Goal: Task Accomplishment & Management: Use online tool/utility

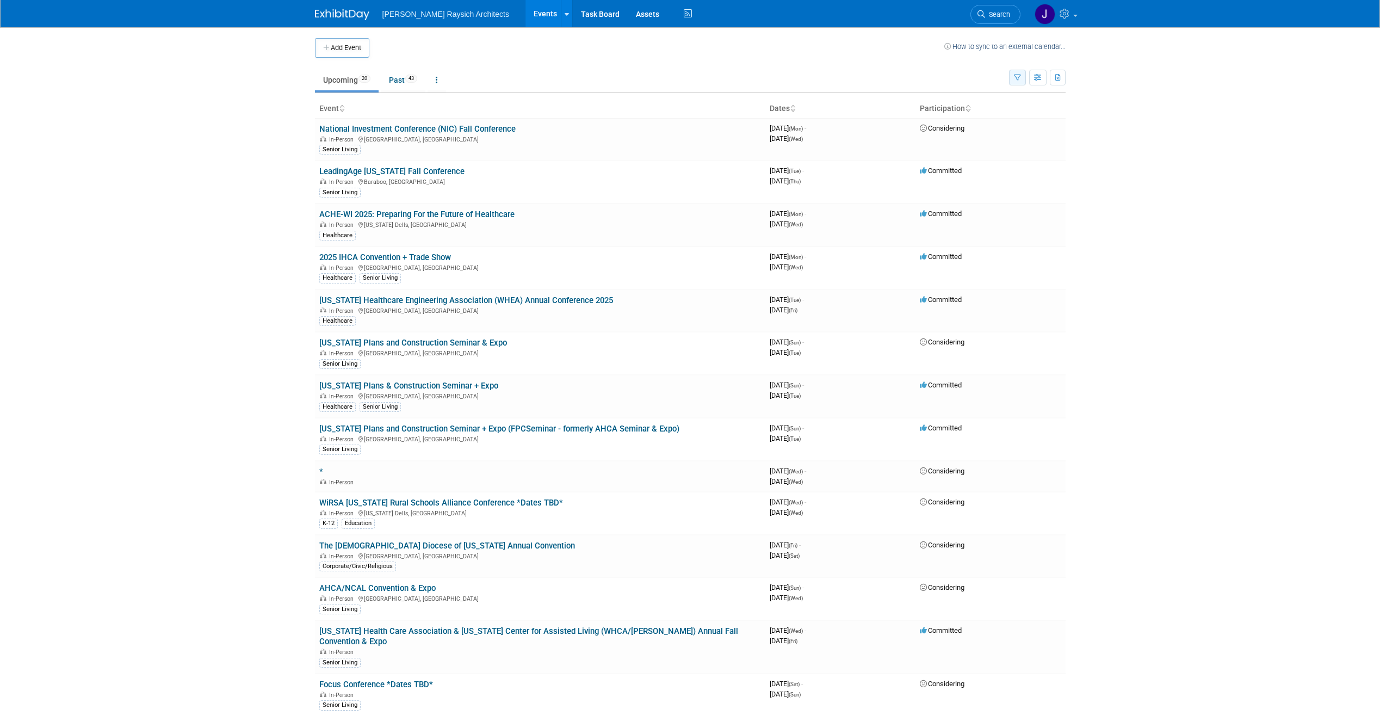
click at [1018, 77] on icon "button" at bounding box center [1017, 78] width 7 height 7
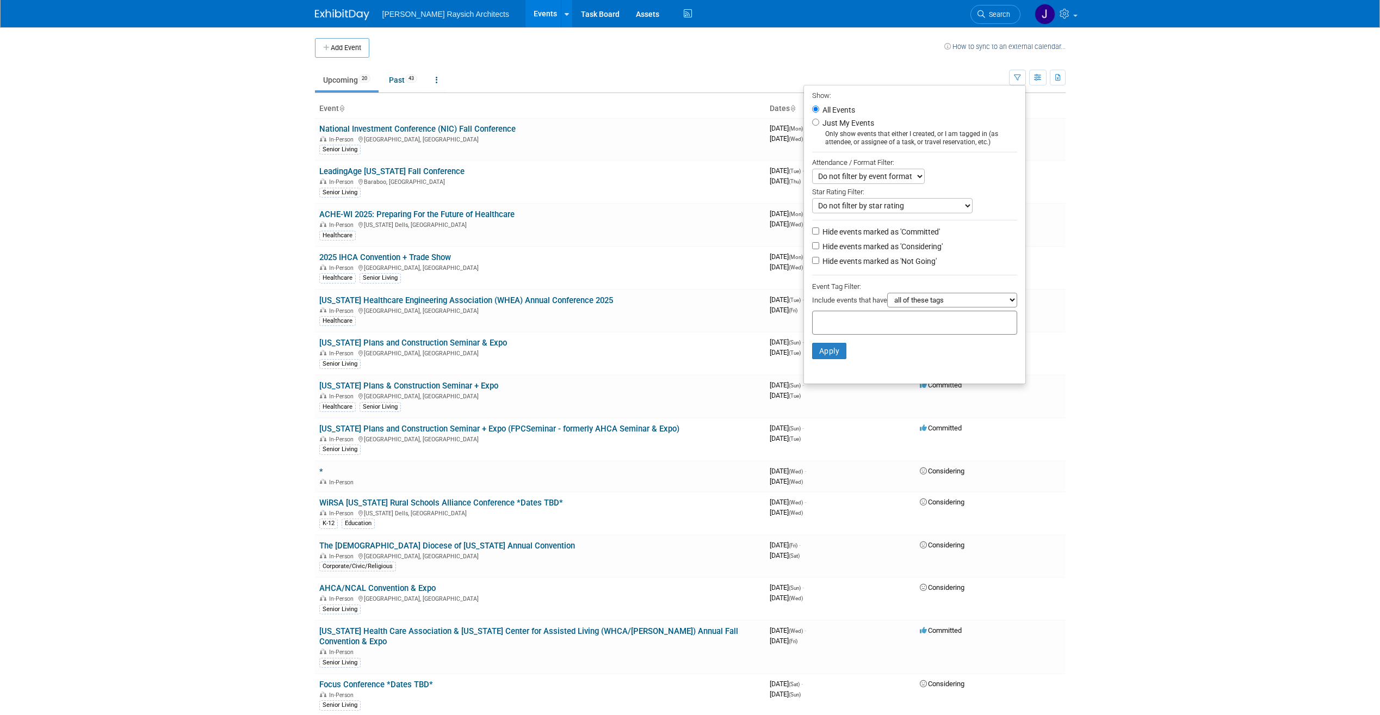
click at [898, 175] on select "Do not filter by event format Only show In-Person events Only show Virtual even…" at bounding box center [868, 176] width 113 height 15
click at [905, 198] on div "Star Rating Filter:" at bounding box center [914, 191] width 205 height 14
click at [905, 204] on select "Do not filter by star rating Only show events with no ratings (0 stars) Only sh…" at bounding box center [892, 205] width 160 height 15
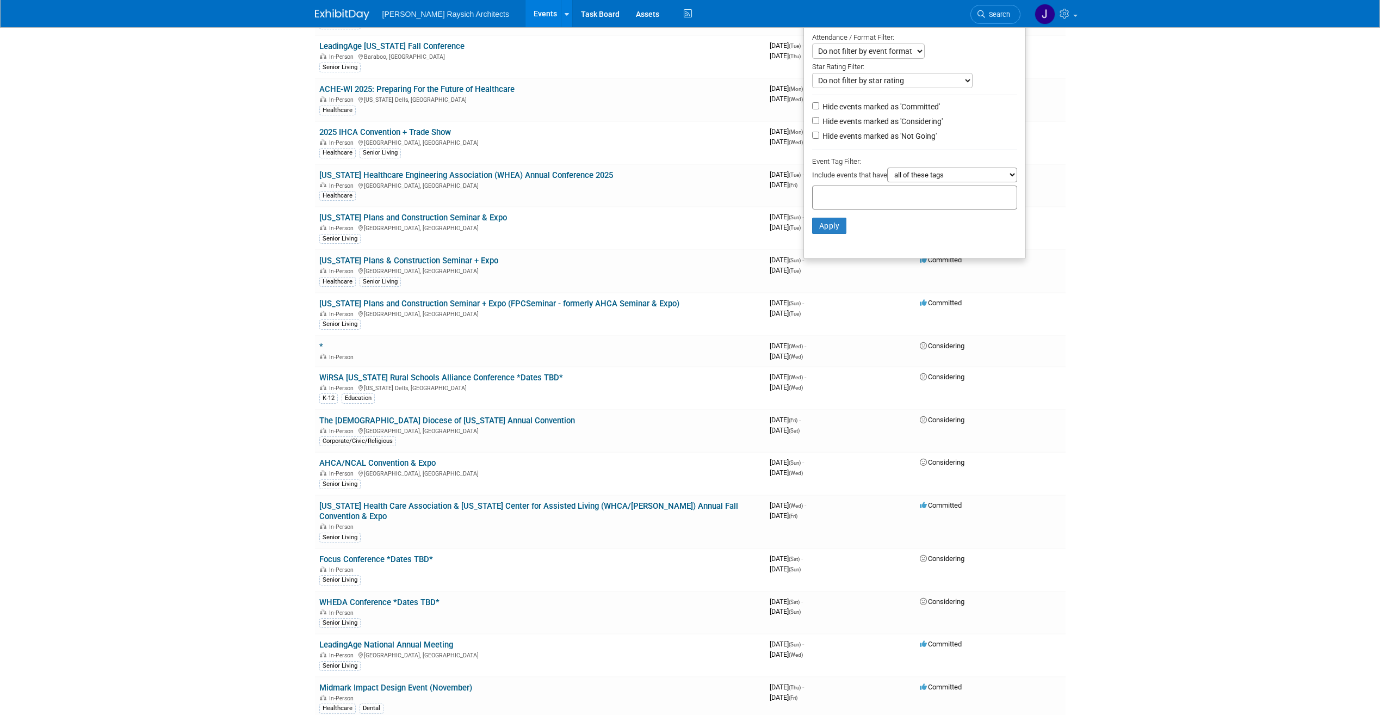
scroll to position [109, 0]
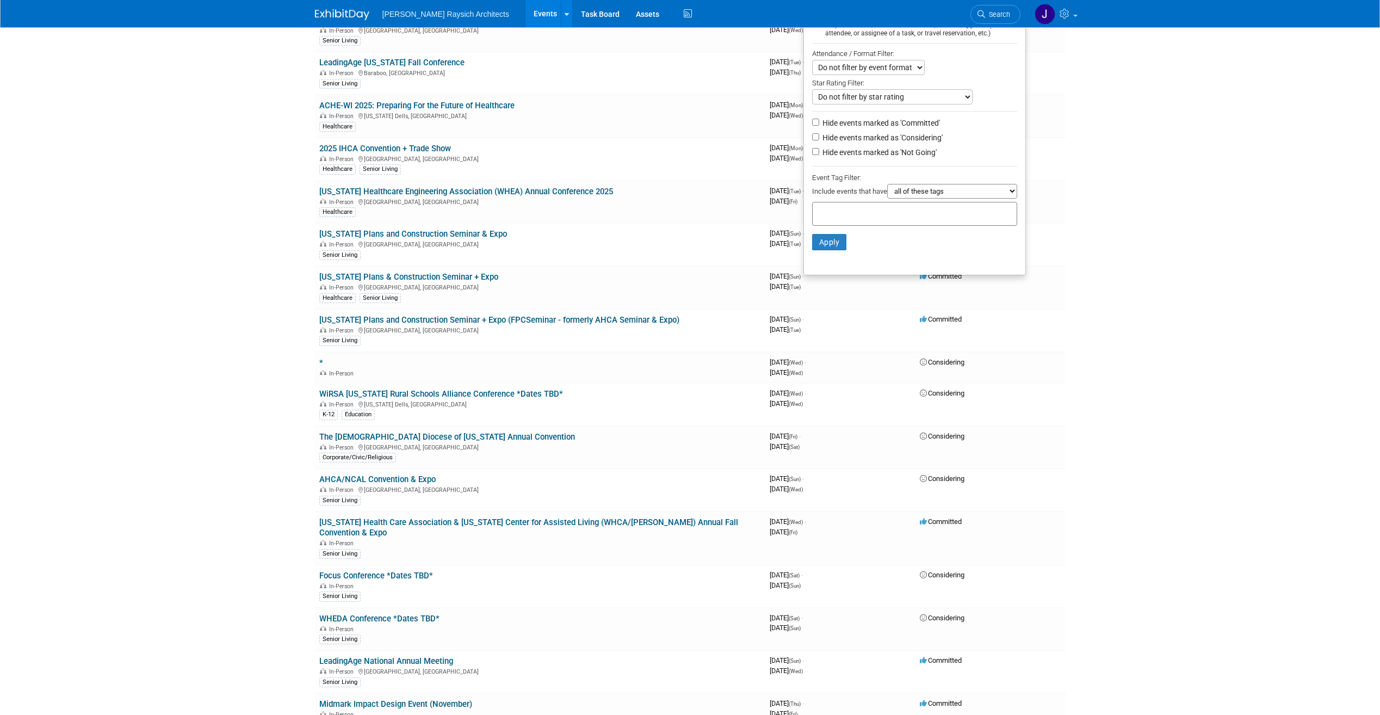
click at [951, 193] on select "all of these tags any one of these tags only and exactly these specific tags" at bounding box center [952, 191] width 130 height 15
select select "only"
click at [887, 188] on select "all of these tags any one of these tags only and exactly these specific tags" at bounding box center [952, 191] width 130 height 15
click at [906, 220] on div at bounding box center [914, 214] width 205 height 24
click at [866, 341] on div "Senior Living" at bounding box center [856, 338] width 98 height 15
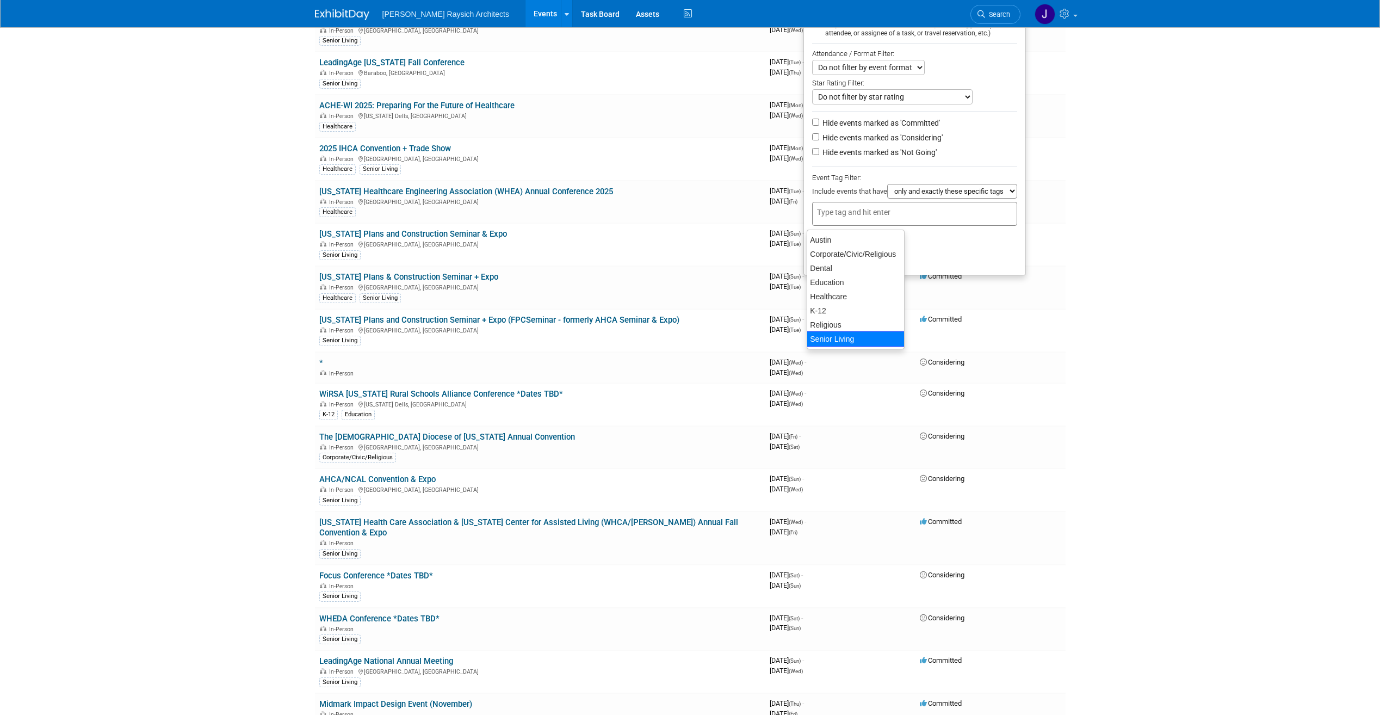
type input "Senior Living"
click at [836, 263] on button "Apply" at bounding box center [829, 259] width 35 height 16
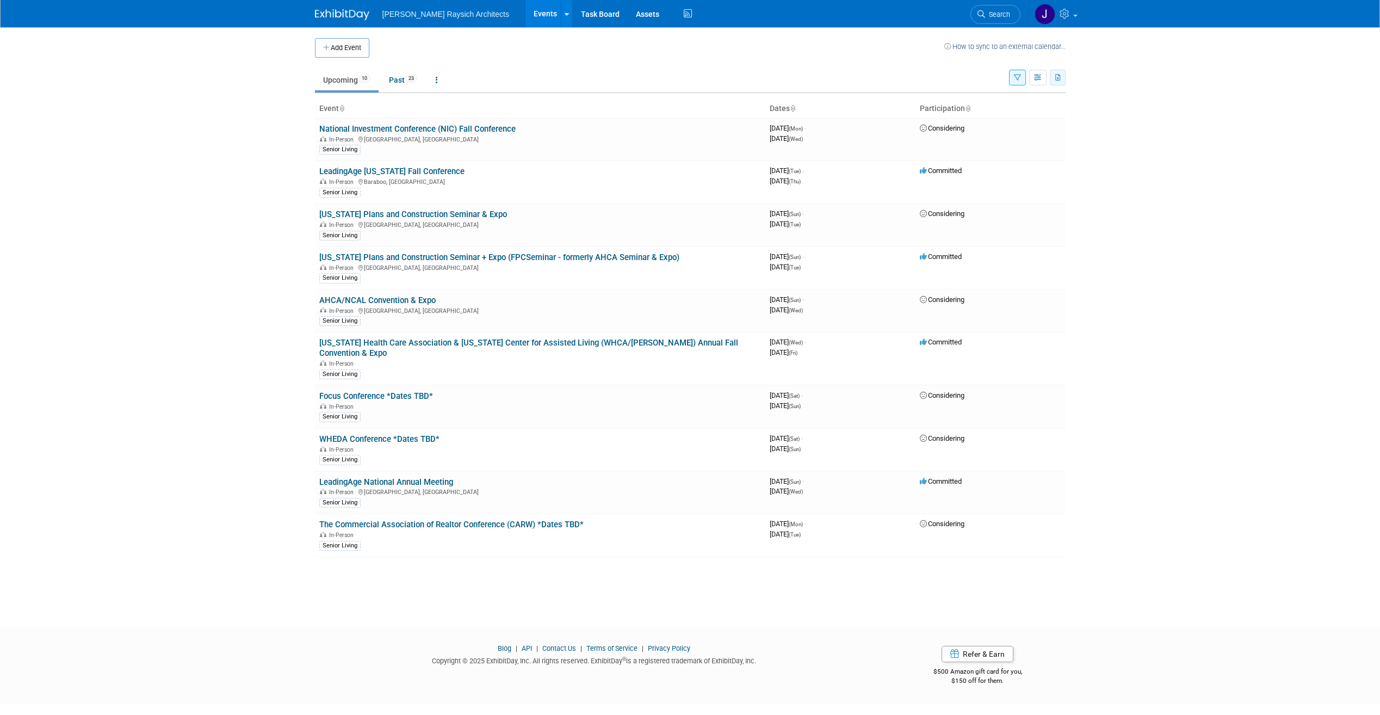
click at [1056, 78] on icon "button" at bounding box center [1058, 78] width 6 height 7
click at [1008, 111] on link "Export Current View (10 Events)" at bounding box center [998, 111] width 118 height 15
click at [1191, 392] on body "[PERSON_NAME] Raysich Architects Events Add Event Bulk Upload Events Shareable …" at bounding box center [690, 357] width 1380 height 715
click at [400, 79] on link "Past 23" at bounding box center [403, 80] width 45 height 21
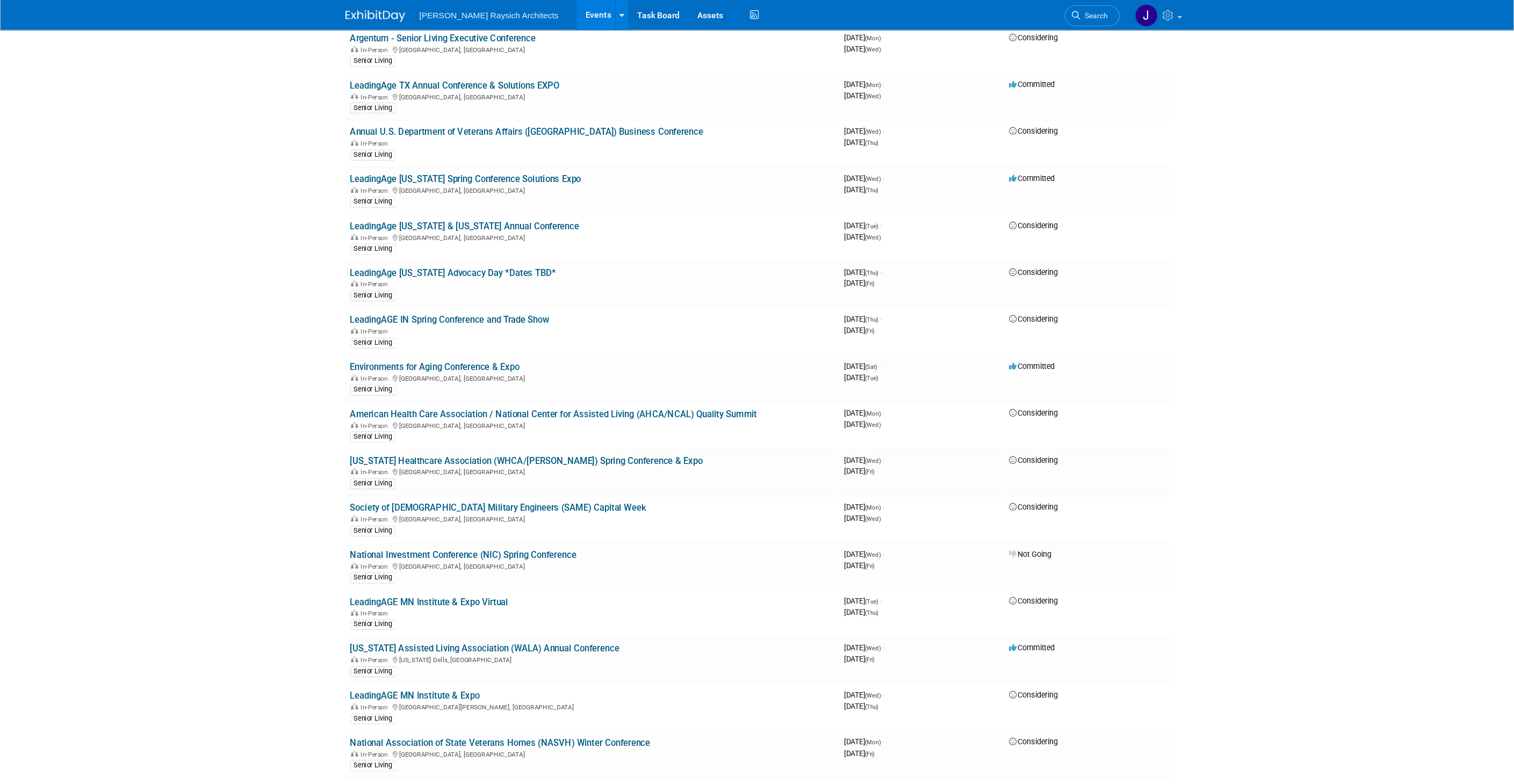
scroll to position [387, 0]
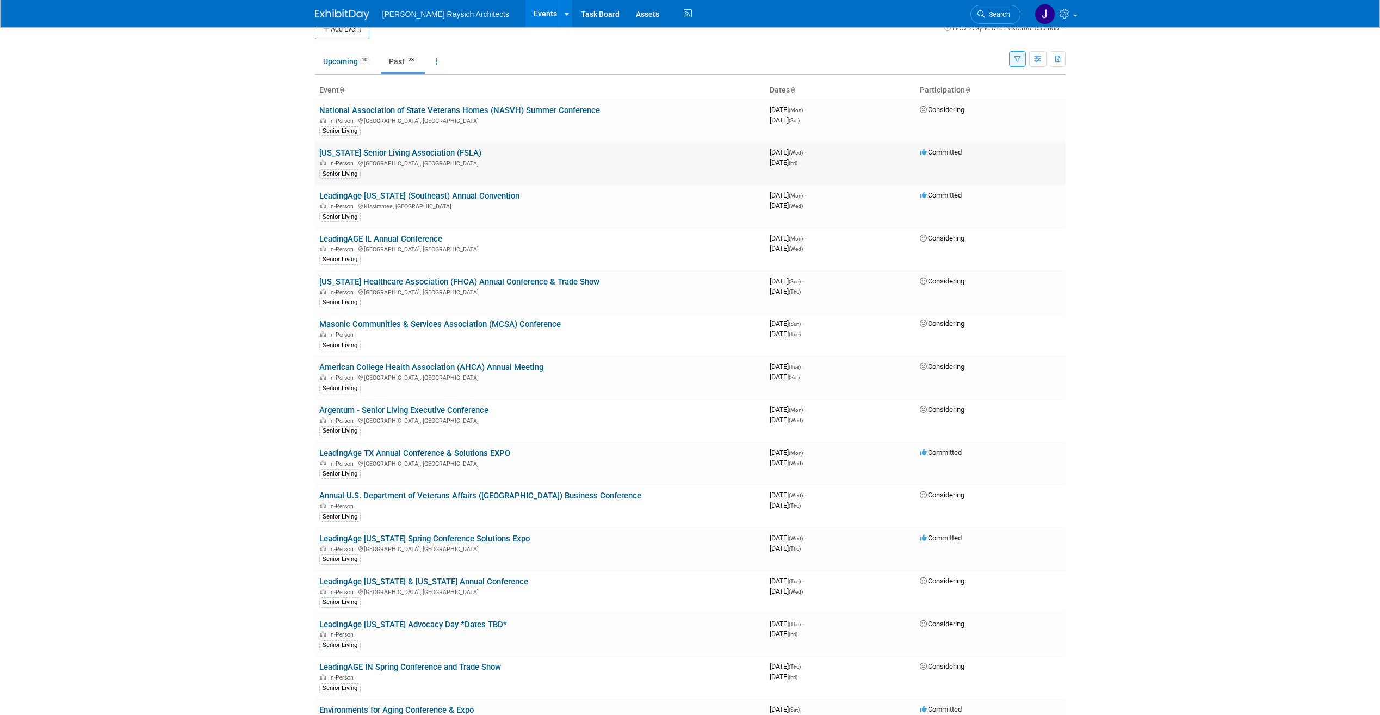
scroll to position [0, 0]
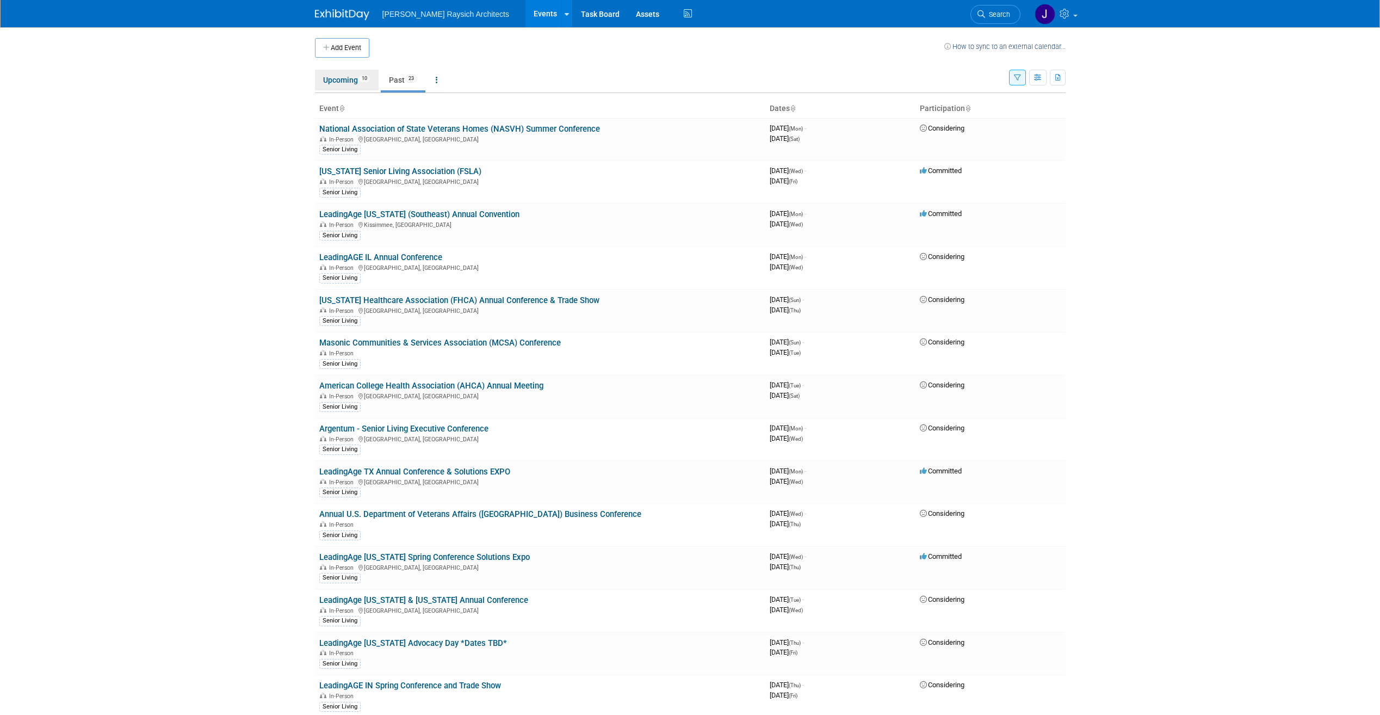
drag, startPoint x: 336, startPoint y: 78, endPoint x: 354, endPoint y: 77, distance: 18.0
click at [336, 78] on link "Upcoming 10" at bounding box center [347, 80] width 64 height 21
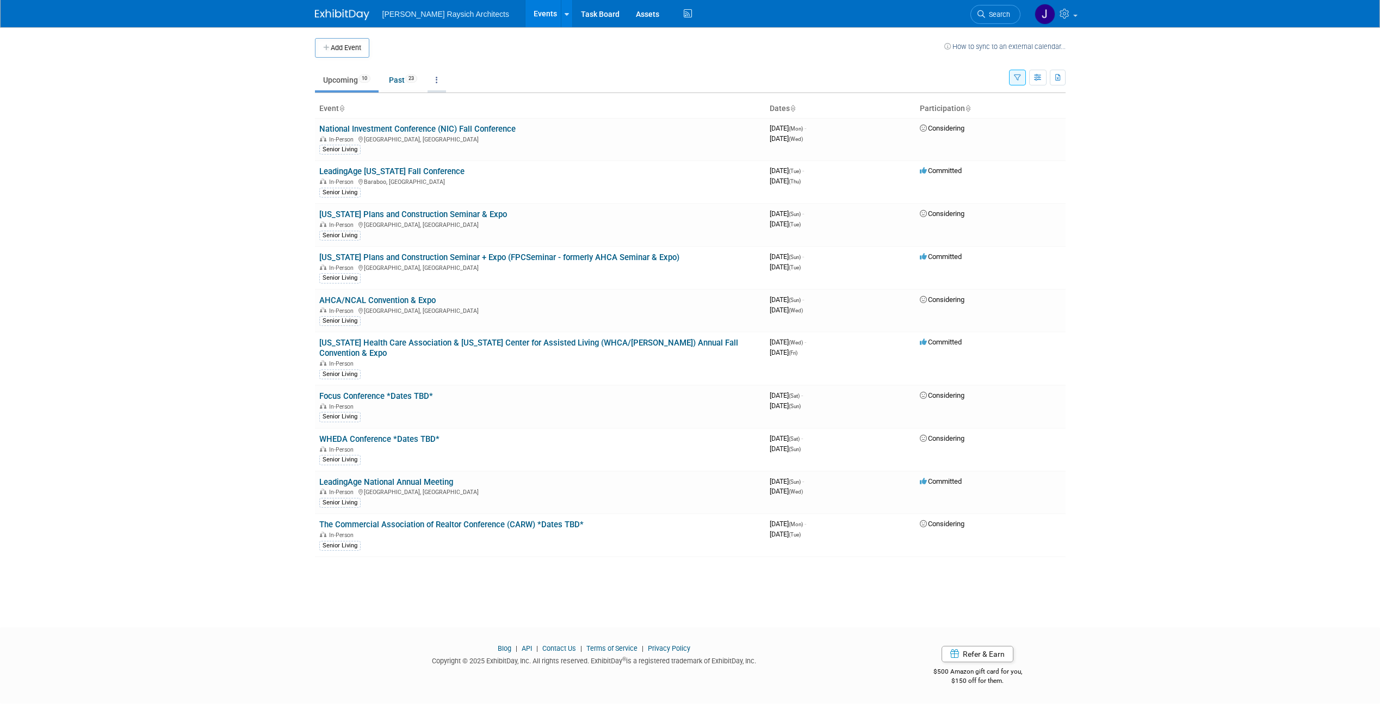
click at [436, 80] on link at bounding box center [437, 80] width 18 height 21
click at [455, 99] on link "All Events 33 Past and Upcoming" at bounding box center [471, 105] width 86 height 24
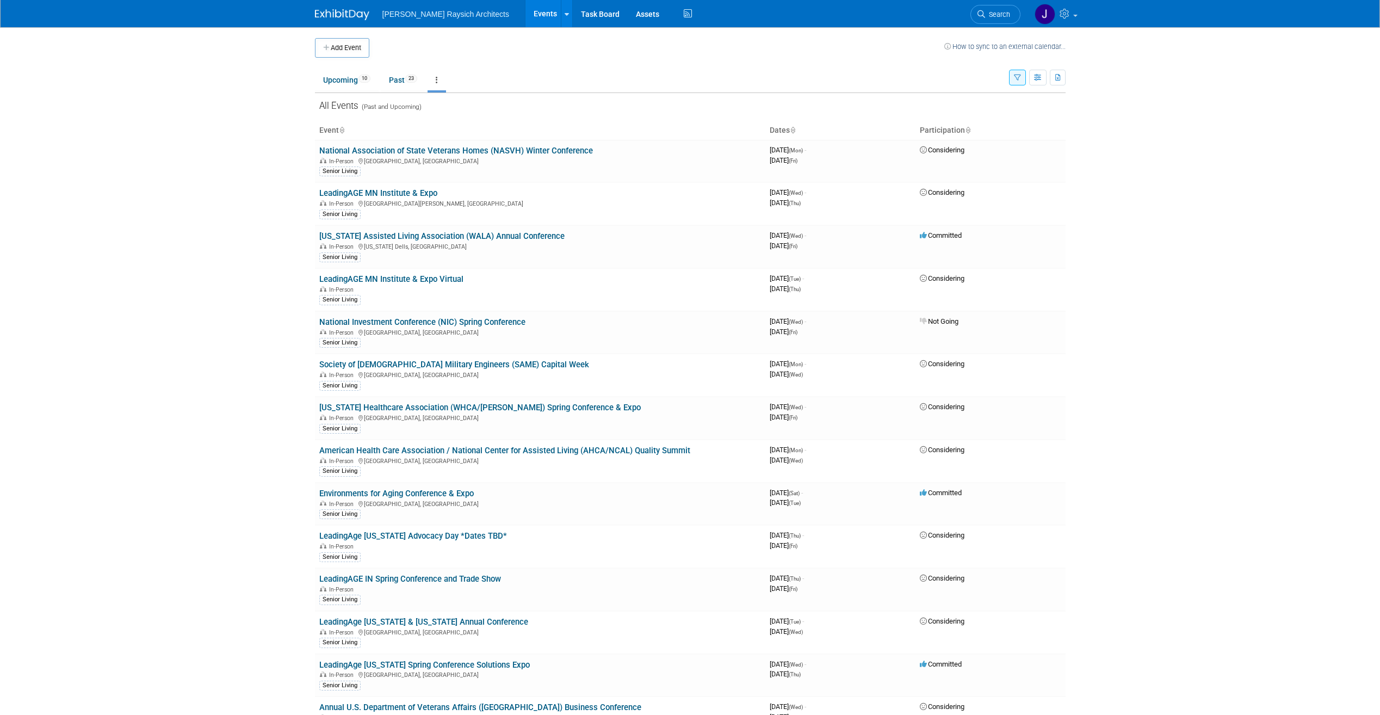
click at [1119, 333] on body "[PERSON_NAME] Raysich Architects Events Add Event Bulk Upload Events Shareable …" at bounding box center [690, 357] width 1380 height 715
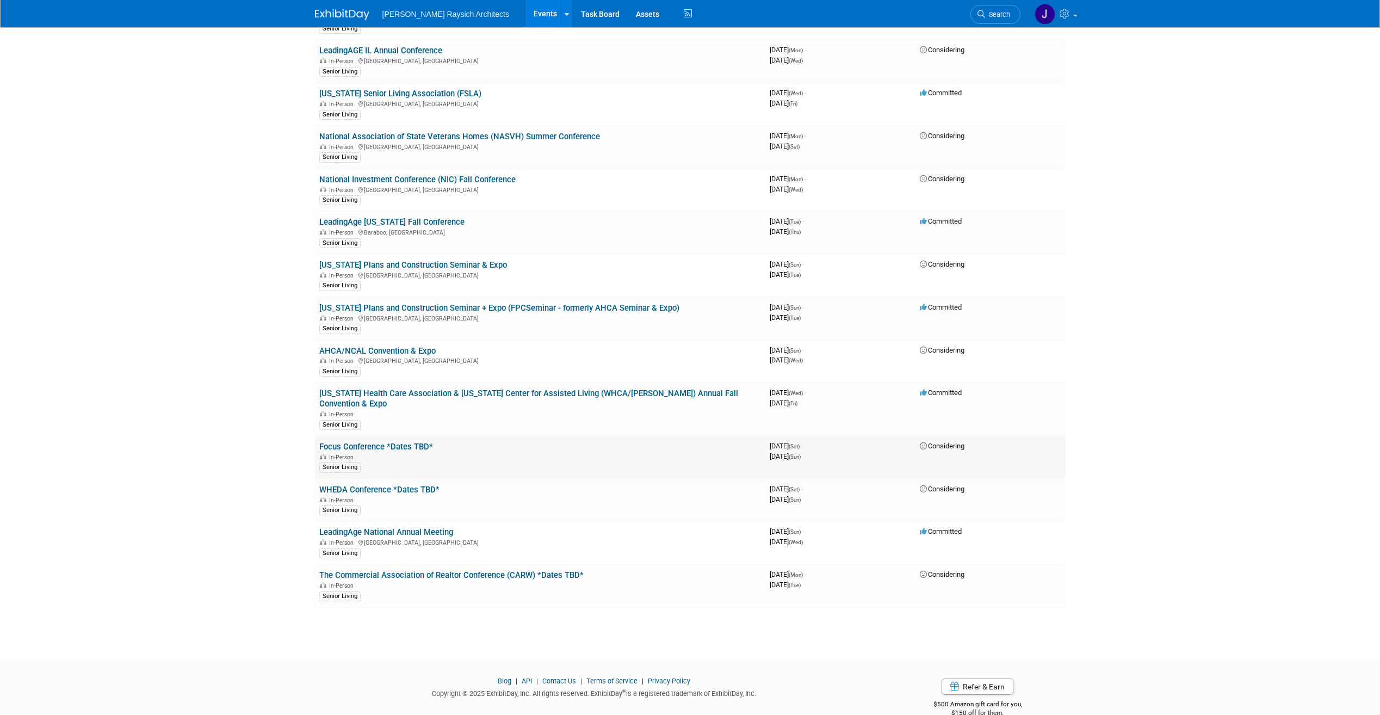
scroll to position [967, 0]
